Goal: Task Accomplishment & Management: Manage account settings

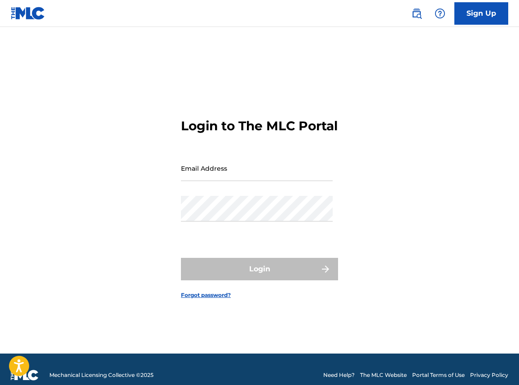
click at [256, 166] on input "Email Address" at bounding box center [257, 168] width 152 height 26
type input "[EMAIL_ADDRESS][DOMAIN_NAME]"
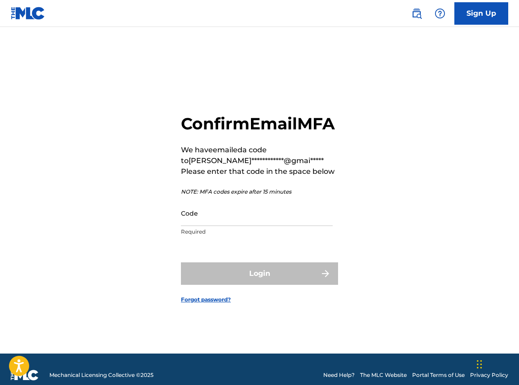
click at [208, 222] on input "Code" at bounding box center [257, 213] width 152 height 26
click at [219, 226] on input "Code" at bounding box center [257, 213] width 152 height 26
paste input "350770"
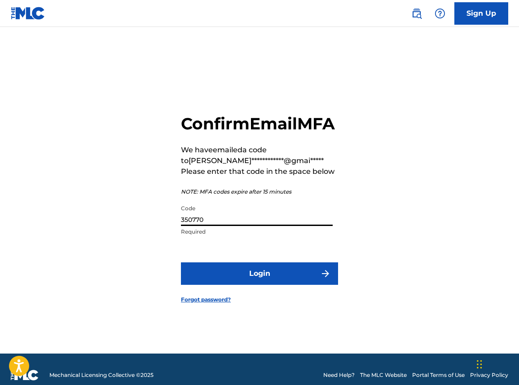
type input "350770"
click at [225, 284] on button "Login" at bounding box center [259, 273] width 157 height 22
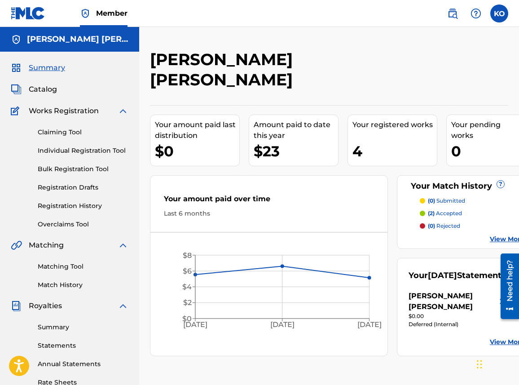
click at [503, 13] on label at bounding box center [499, 13] width 18 height 18
click at [499, 13] on input "KO [PERSON_NAME] [EMAIL_ADDRESS][DOMAIN_NAME] Profile Log out" at bounding box center [499, 13] width 0 height 0
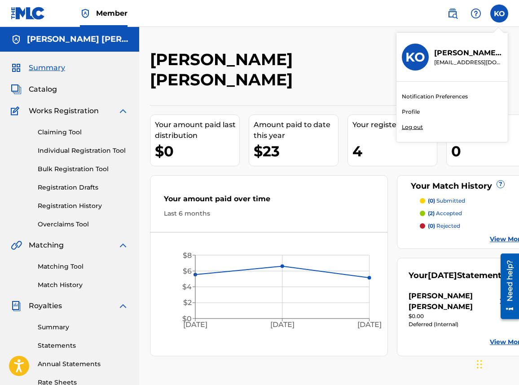
click at [409, 126] on p "Log out" at bounding box center [412, 127] width 21 height 8
click at [499, 13] on input "KO [PERSON_NAME] [EMAIL_ADDRESS][DOMAIN_NAME] Notification Preferences Profile …" at bounding box center [499, 13] width 0 height 0
